Goal: Information Seeking & Learning: Learn about a topic

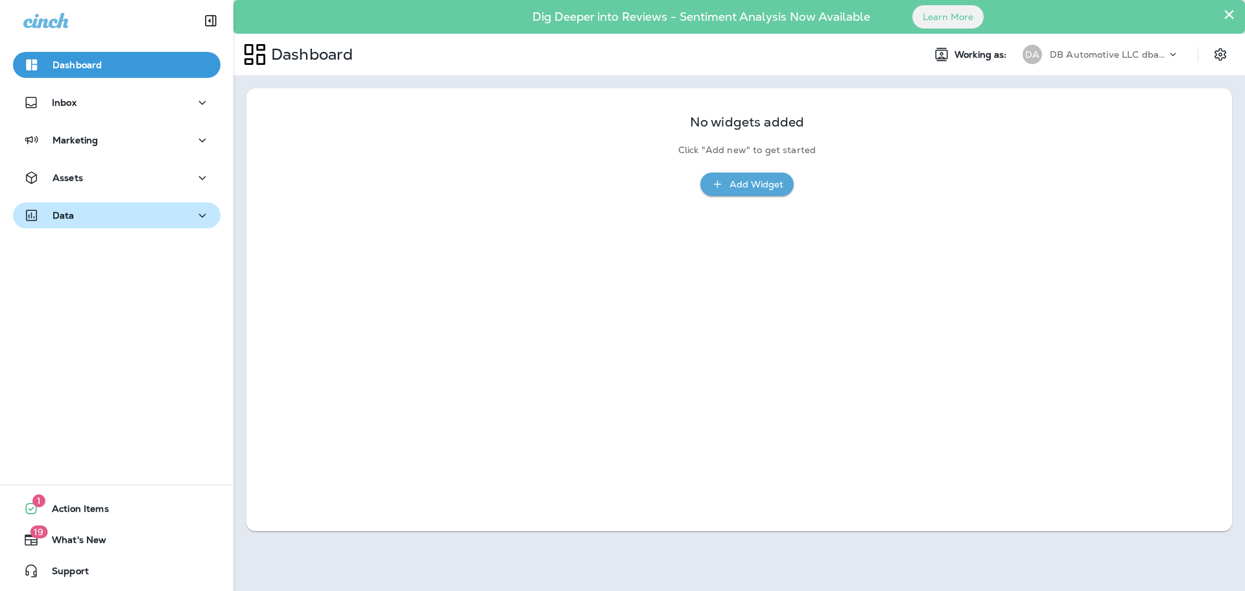
click at [195, 217] on icon "button" at bounding box center [203, 216] width 16 height 16
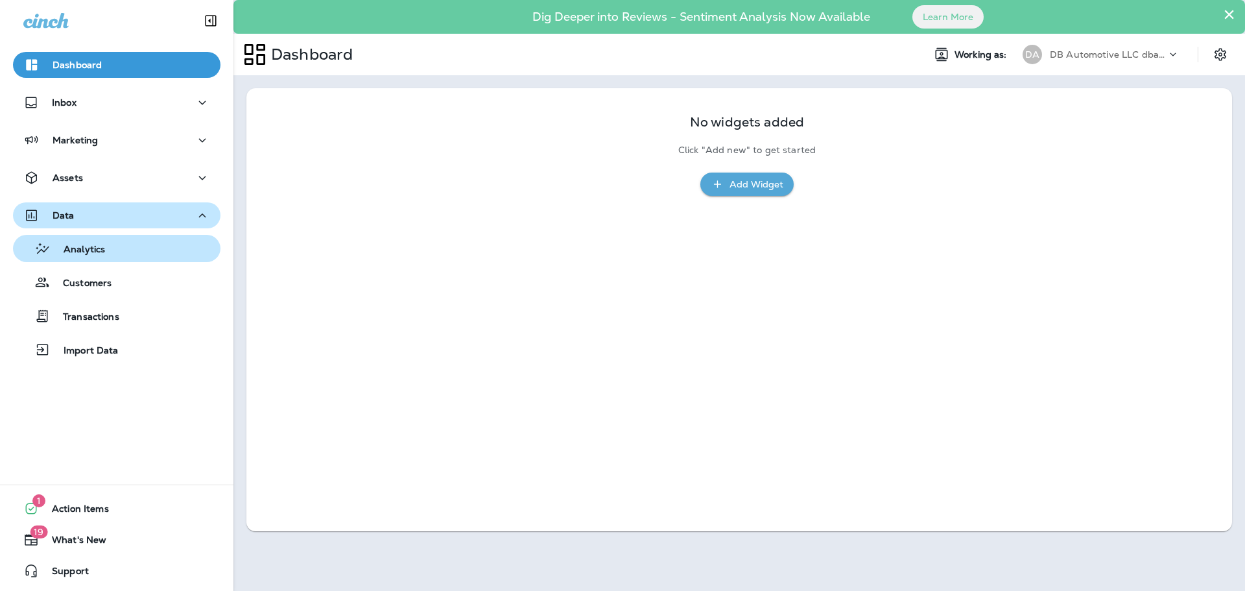
click at [158, 254] on div "Analytics" at bounding box center [116, 248] width 197 height 19
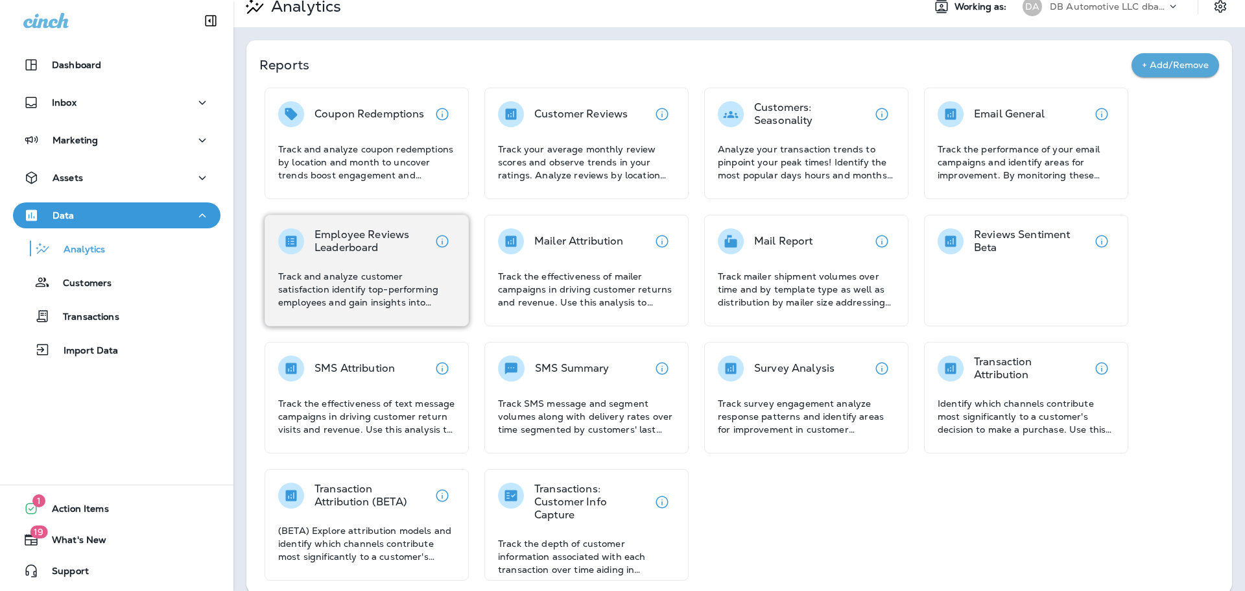
scroll to position [63, 0]
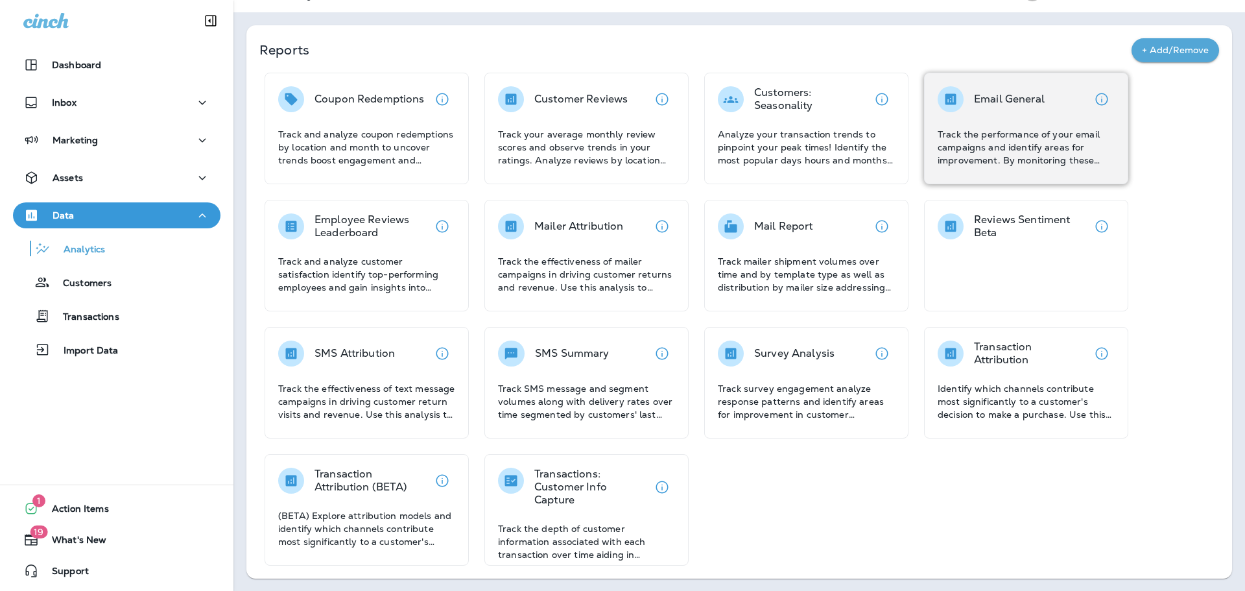
click at [986, 133] on p "Track the performance of your email campaigns and identify areas for improvemen…" at bounding box center [1026, 147] width 177 height 39
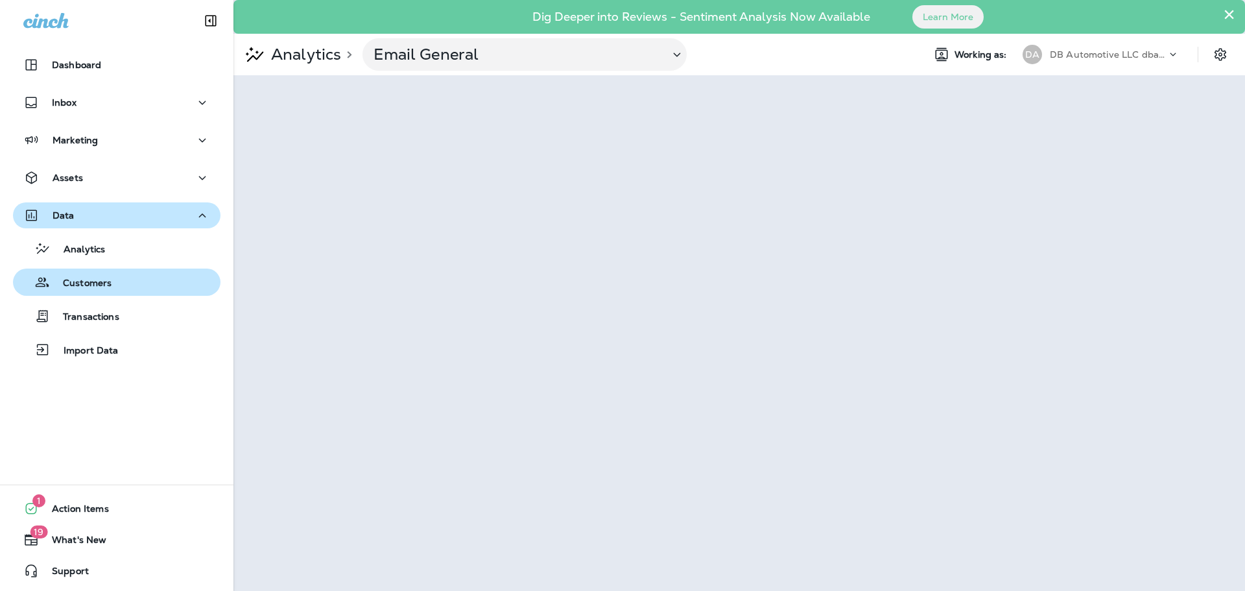
click at [89, 281] on p "Customers" at bounding box center [81, 284] width 62 height 12
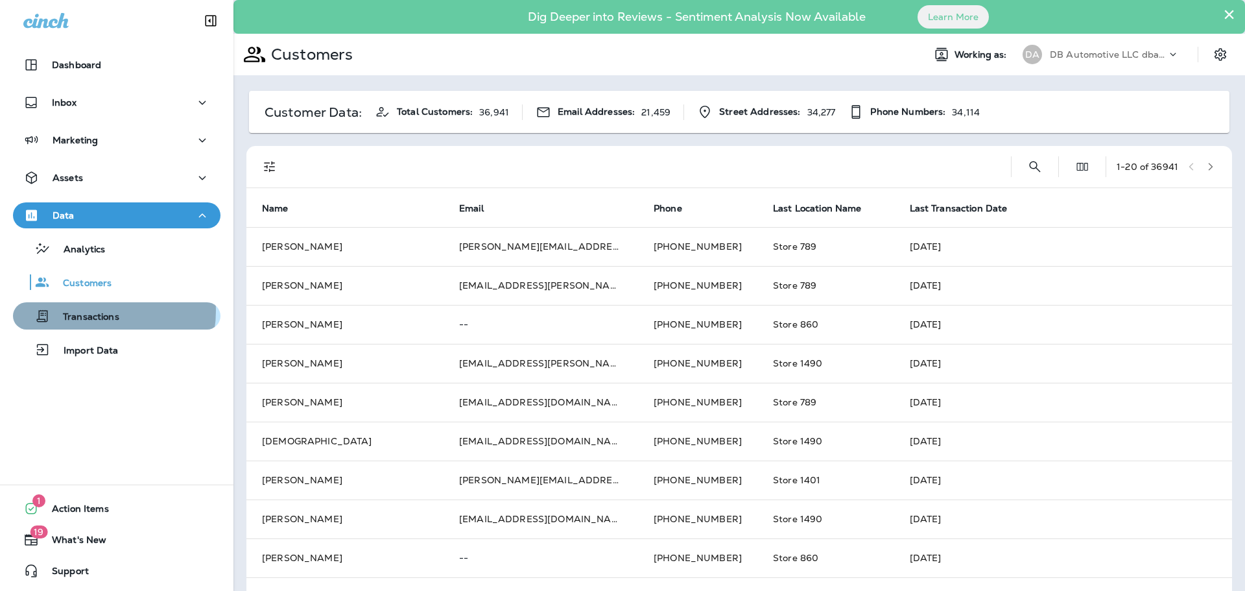
click at [94, 311] on p "Transactions" at bounding box center [84, 317] width 69 height 12
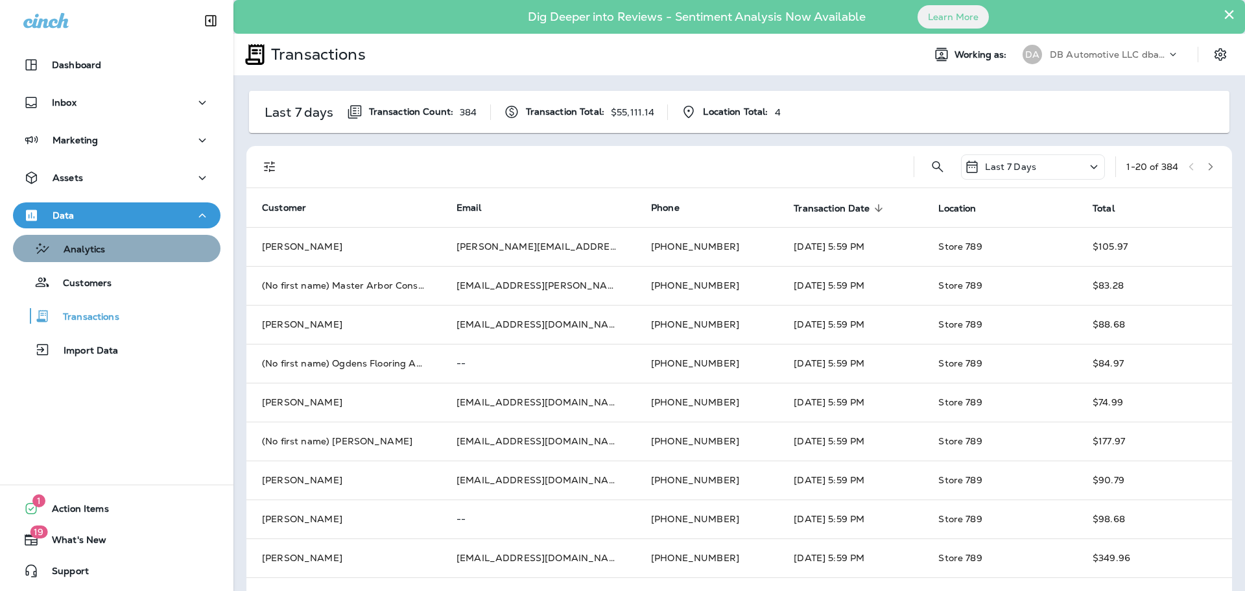
click at [119, 240] on div "Analytics" at bounding box center [116, 248] width 197 height 19
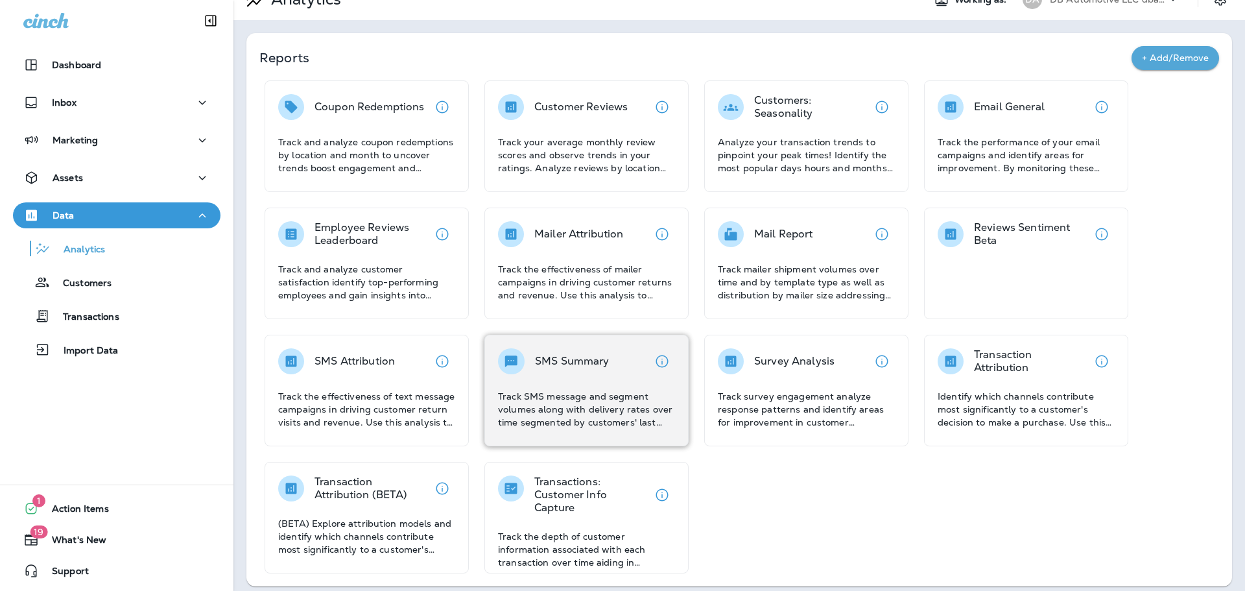
scroll to position [63, 0]
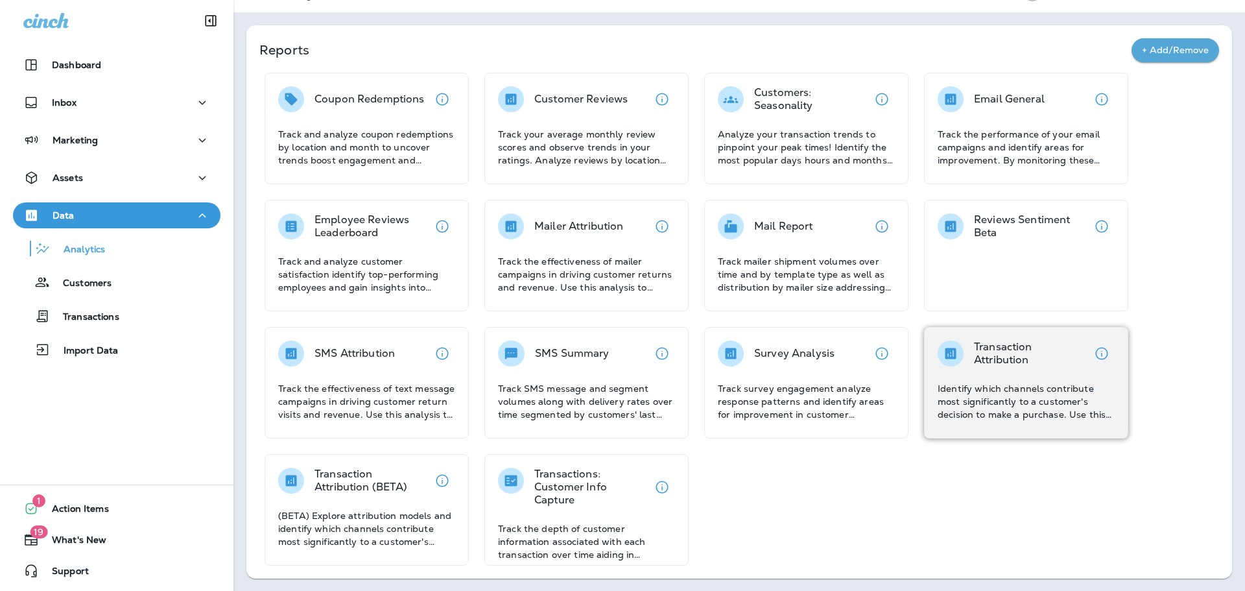
click at [1062, 374] on div "Transaction Attribution Identify which channels contribute most significantly t…" at bounding box center [1026, 380] width 177 height 80
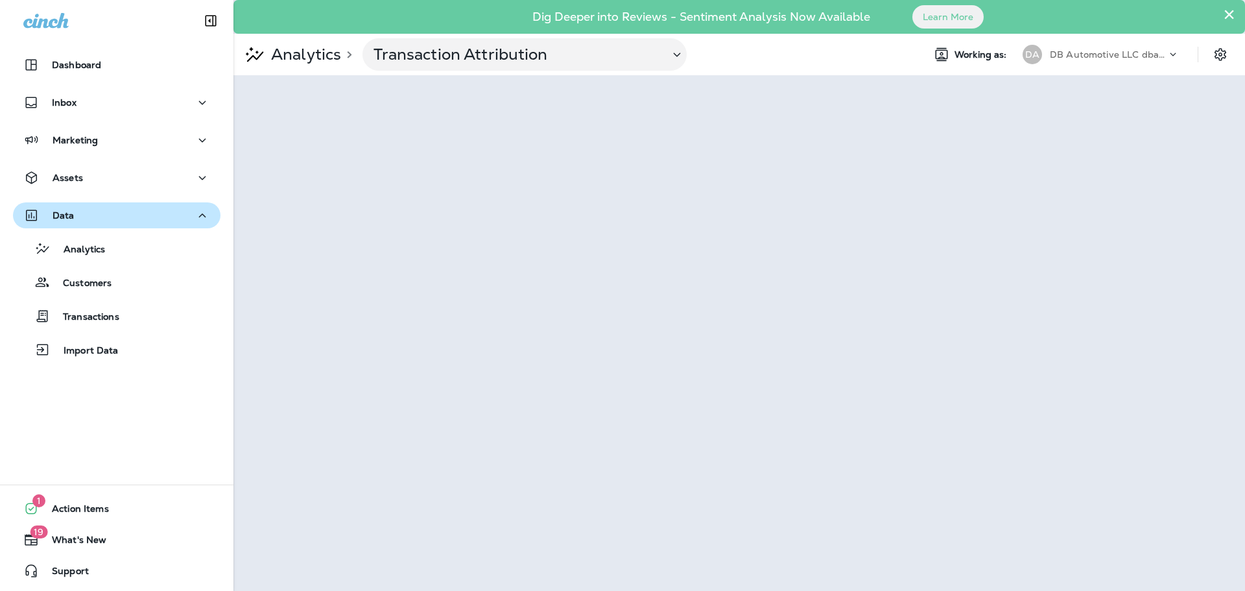
click at [1171, 52] on icon at bounding box center [1173, 54] width 13 height 13
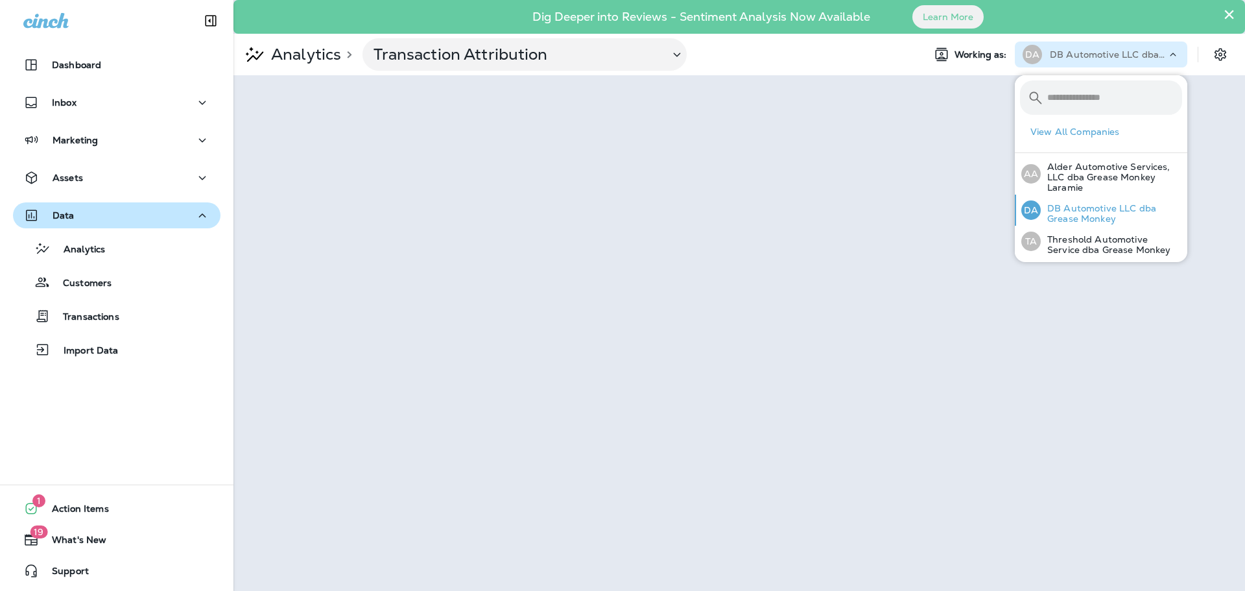
click at [1085, 217] on p "DB Automotive LLC dba Grease Monkey" at bounding box center [1111, 213] width 141 height 21
click at [1178, 52] on div at bounding box center [1179, 51] width 25 height 19
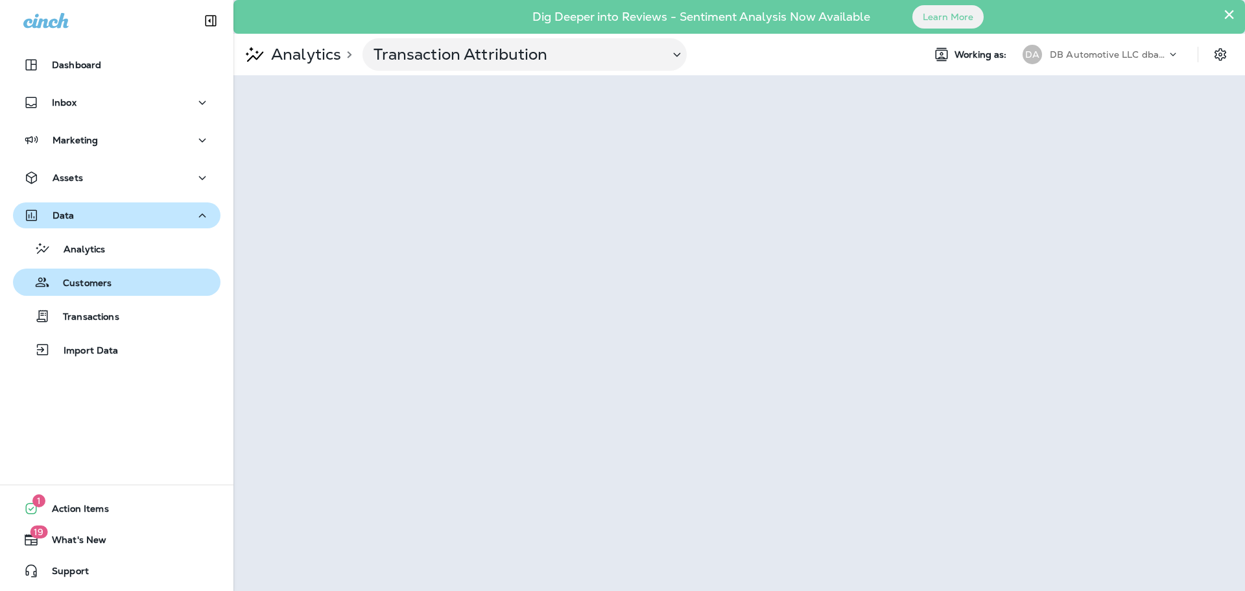
click at [113, 274] on div "Customers" at bounding box center [116, 281] width 197 height 19
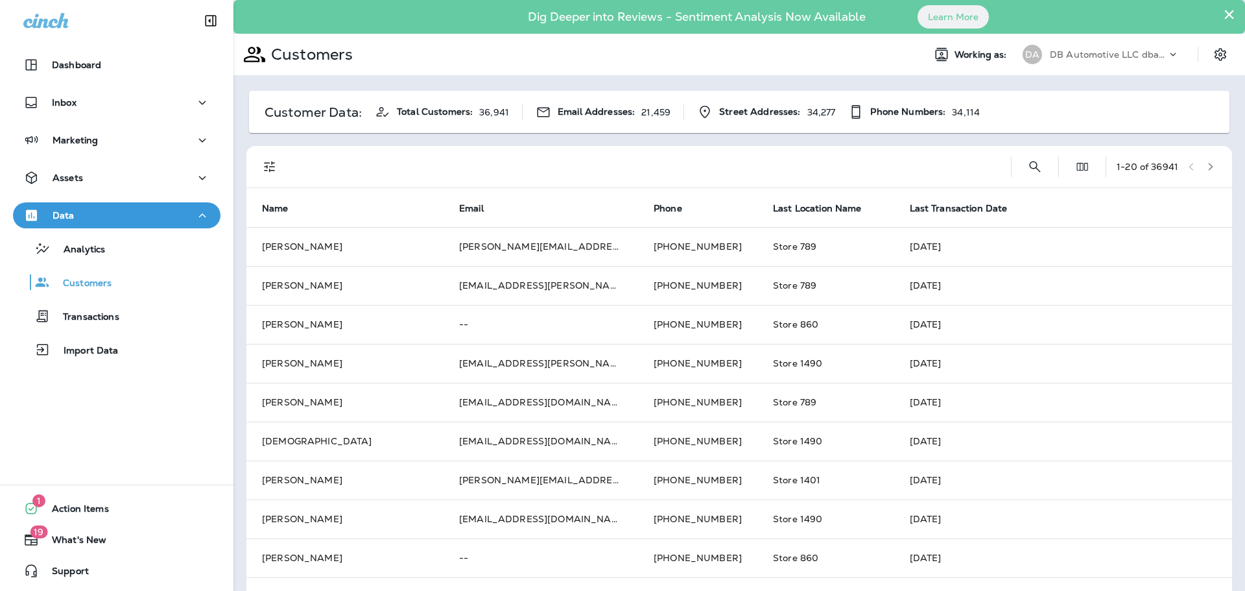
click at [1109, 60] on div "DB Automotive LLC dba Grease Monkey" at bounding box center [1108, 54] width 117 height 19
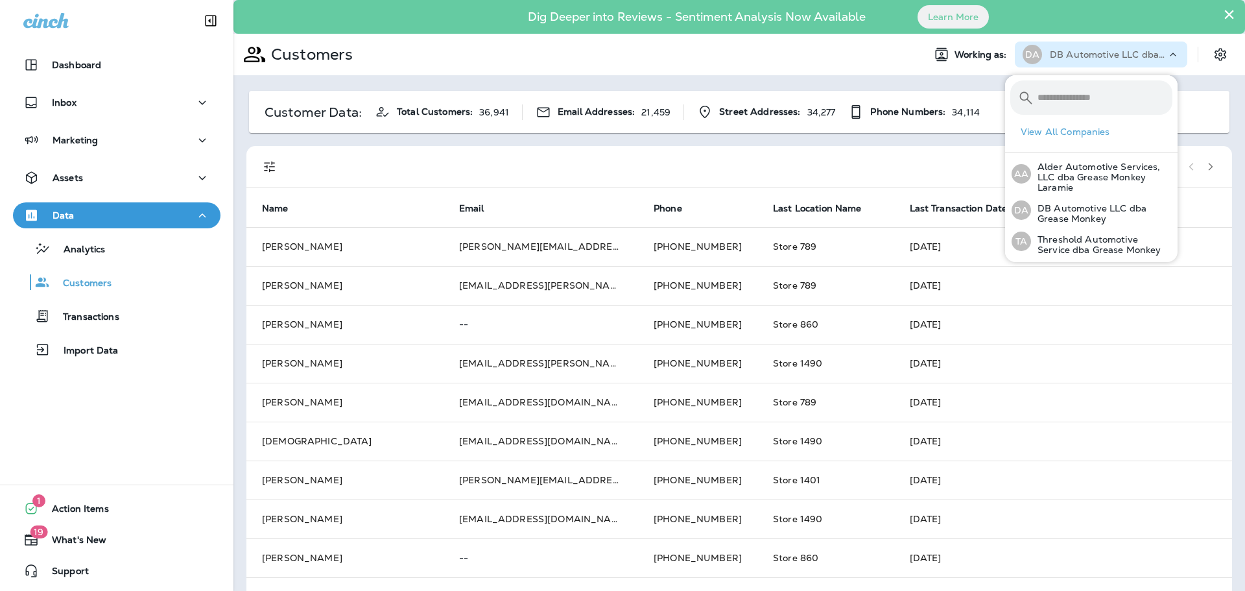
click at [1080, 257] on div "​ ​ View All Companies AA Alder Automotive Services, LLC dba Grease Monkey Lara…" at bounding box center [1091, 168] width 173 height 187
click at [1082, 248] on p "Threshold Automotive Service dba Grease Monkey" at bounding box center [1101, 244] width 141 height 21
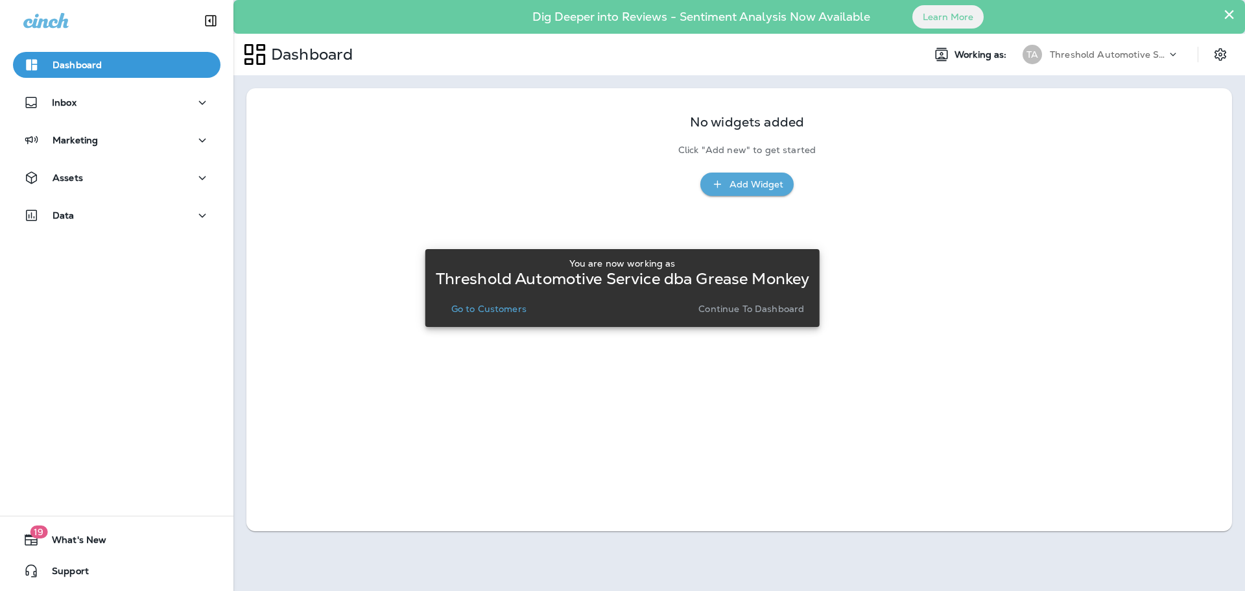
click at [783, 307] on p "Continue to Dashboard" at bounding box center [751, 308] width 106 height 10
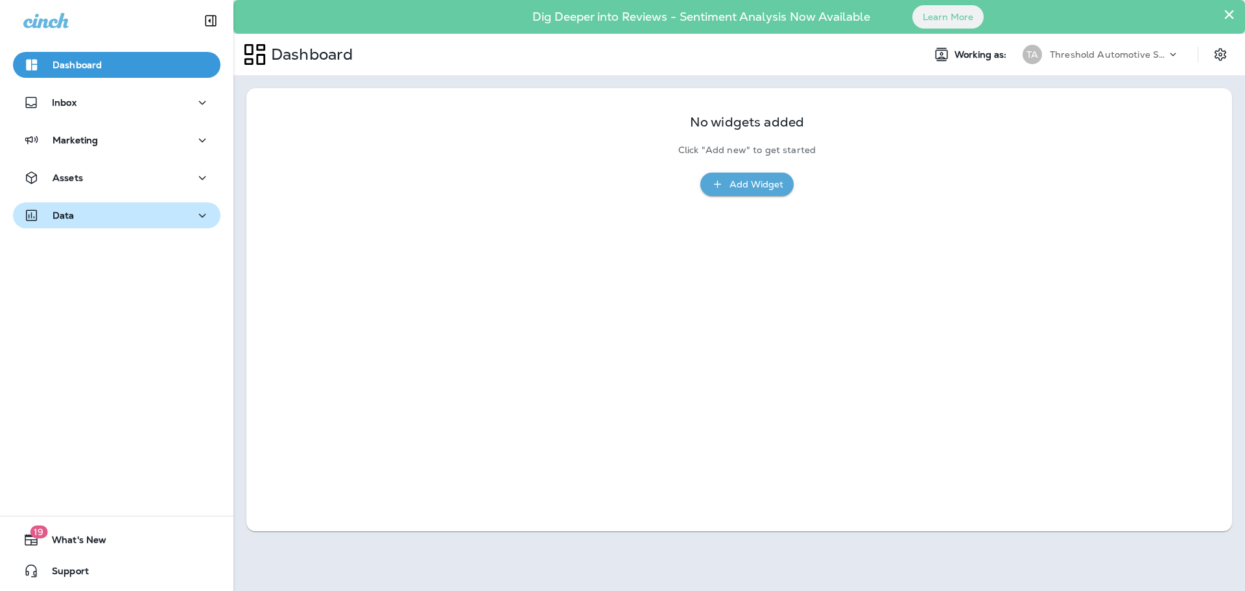
click at [163, 202] on button "Data" at bounding box center [117, 215] width 208 height 26
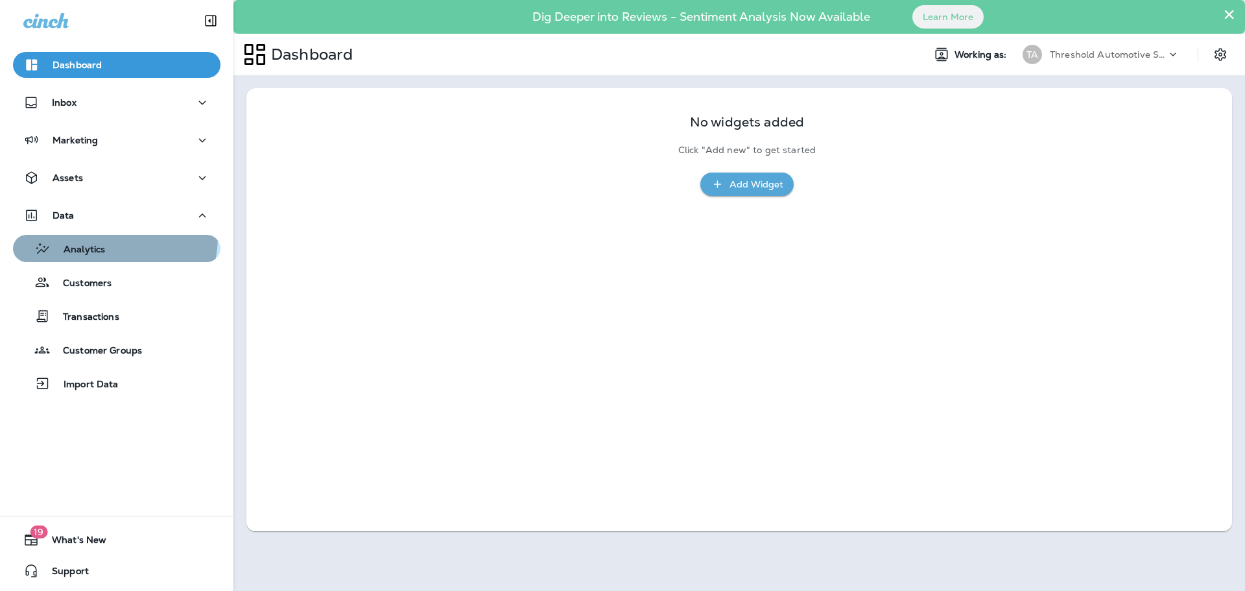
drag, startPoint x: 95, startPoint y: 235, endPoint x: 90, endPoint y: 241, distance: 6.9
click at [90, 241] on button "Analytics" at bounding box center [117, 248] width 208 height 27
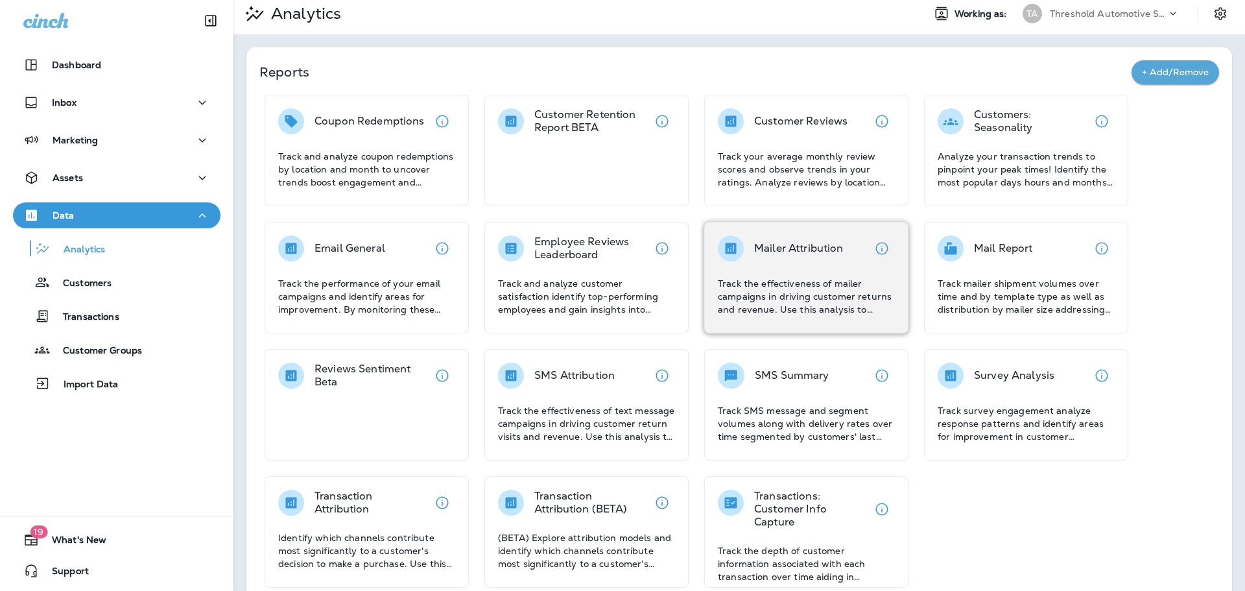
scroll to position [63, 0]
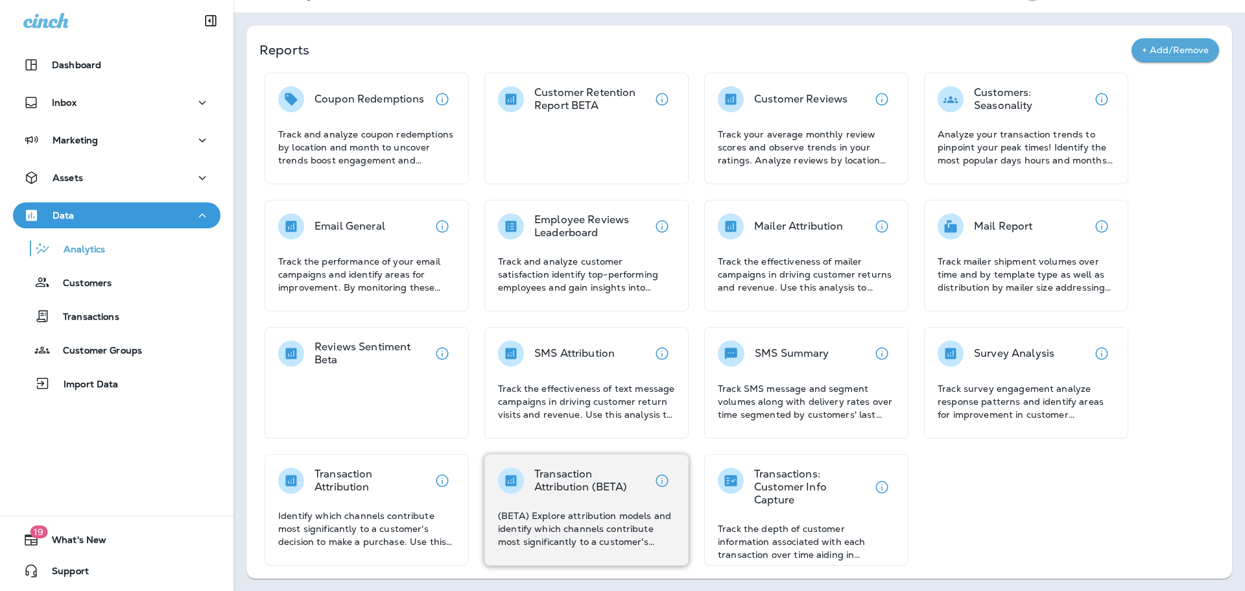
click at [601, 495] on div "Transaction Attribution (BETA) (BETA) Explore attribution models and identify w…" at bounding box center [586, 508] width 177 height 80
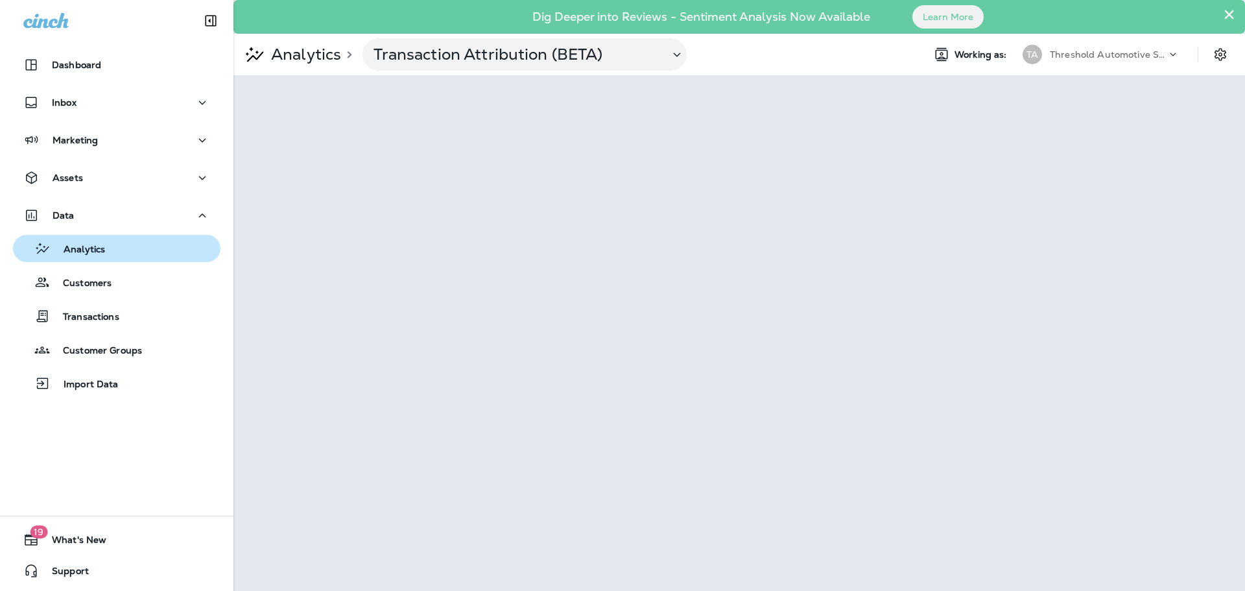
click at [102, 248] on p "Analytics" at bounding box center [78, 250] width 54 height 12
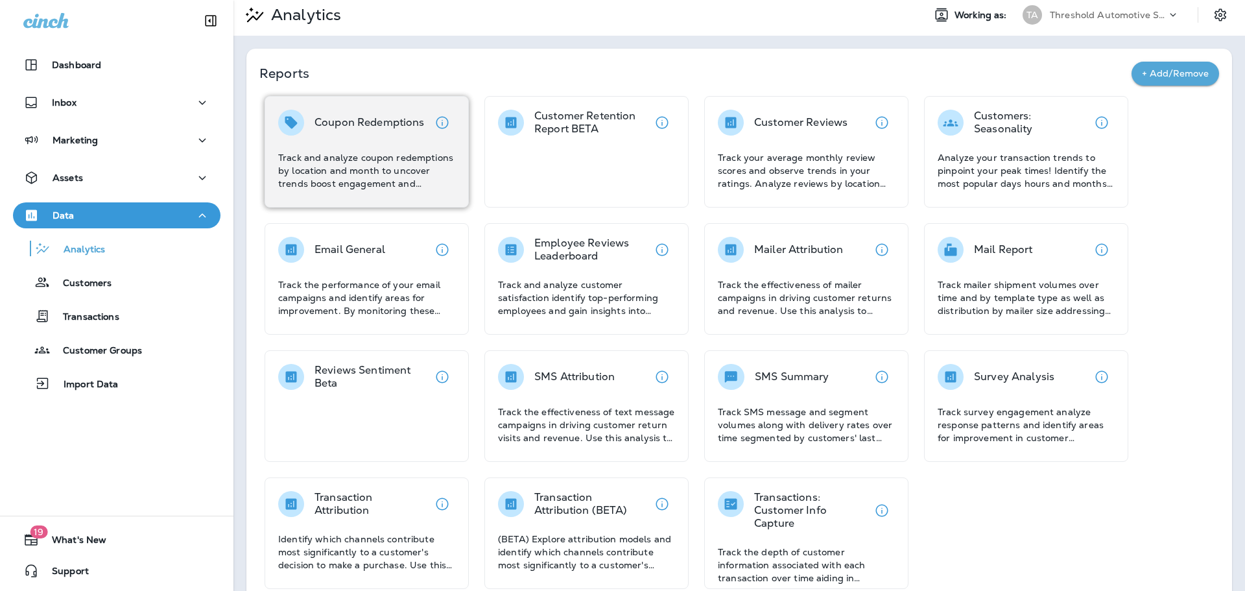
scroll to position [63, 0]
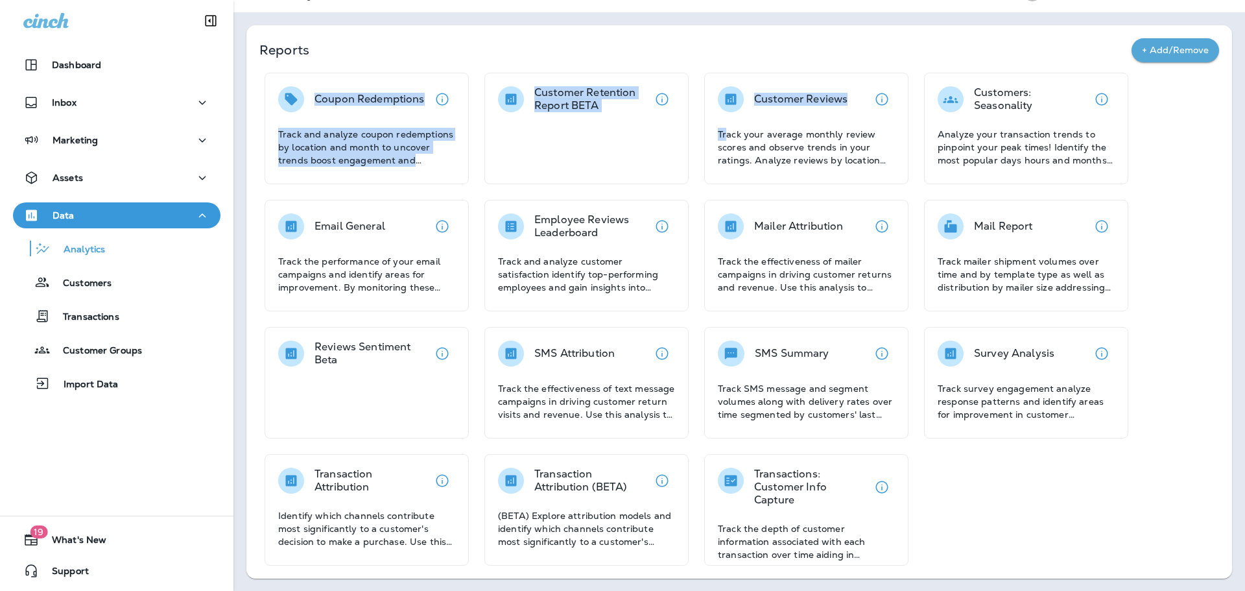
drag, startPoint x: 24, startPoint y: 72, endPoint x: 363, endPoint y: 22, distance: 342.8
click at [363, 22] on div "Reports + Add/Remove Coupon Redemptions Track and analyze coupon redemptions by…" at bounding box center [739, 301] width 1012 height 579
click at [417, 40] on div "Reports + Add/Remove" at bounding box center [739, 55] width 960 height 34
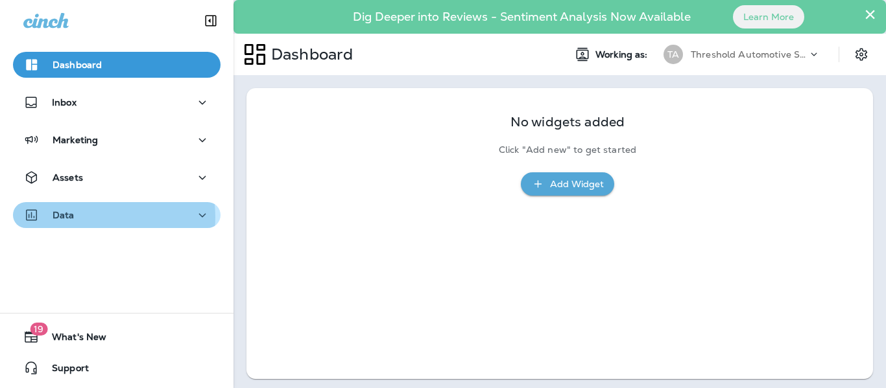
click at [88, 217] on div "Data" at bounding box center [116, 216] width 187 height 16
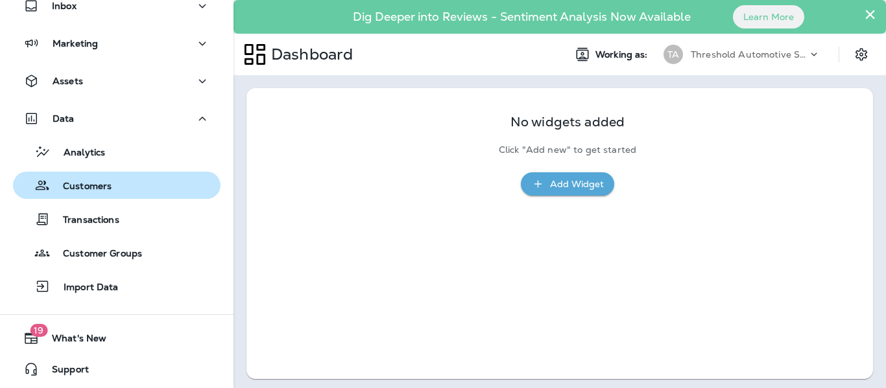
scroll to position [98, 0]
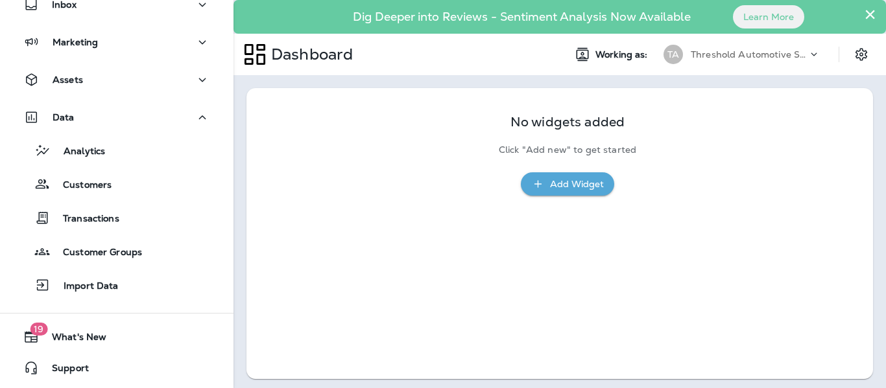
click at [109, 136] on div "Analytics Customers Transactions Customer Groups Import Data" at bounding box center [117, 214] width 208 height 169
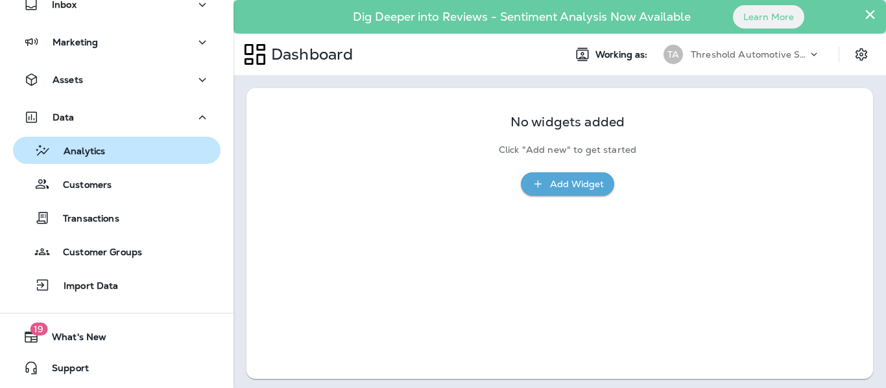
click at [109, 145] on div "Analytics" at bounding box center [116, 150] width 197 height 19
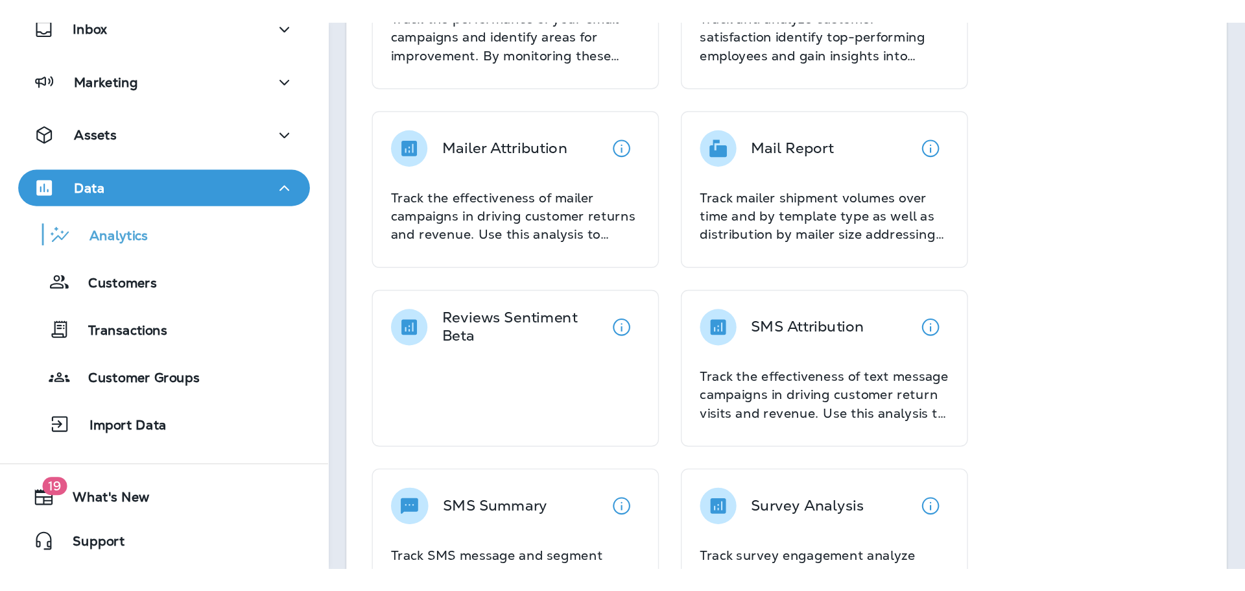
scroll to position [774, 0]
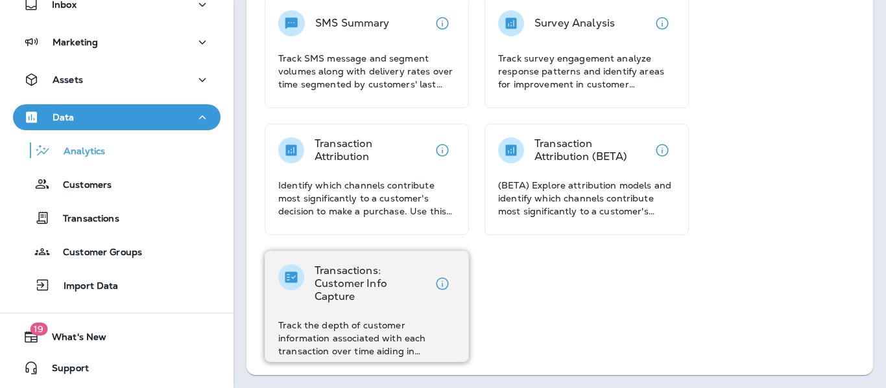
click at [331, 287] on p "Transactions: Customer Info Capture" at bounding box center [372, 284] width 115 height 39
